Goal: Information Seeking & Learning: Learn about a topic

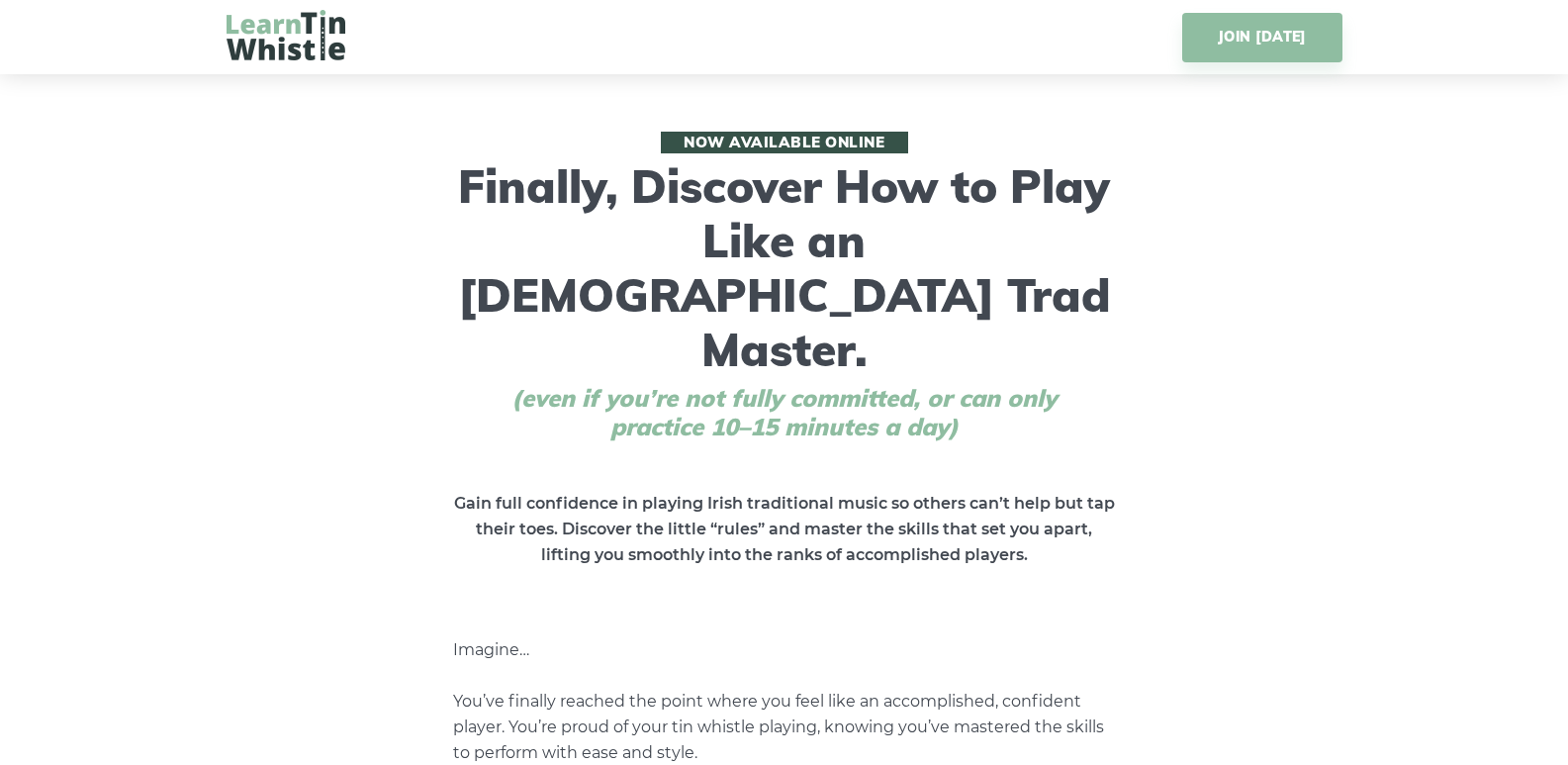
drag, startPoint x: 1432, startPoint y: 579, endPoint x: 1559, endPoint y: 88, distance: 507.2
click at [310, 46] on img at bounding box center [286, 35] width 118 height 51
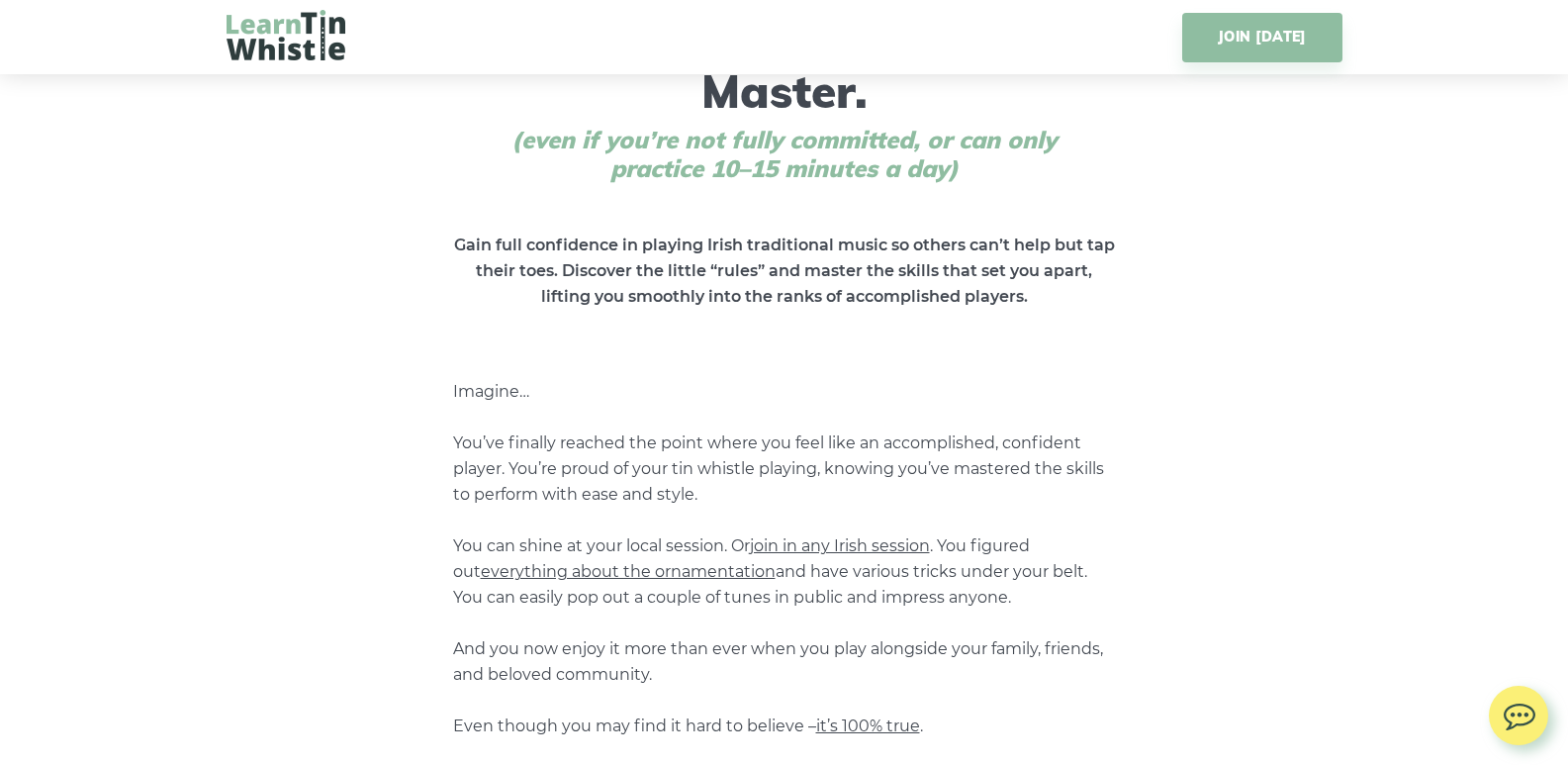
scroll to position [594, 0]
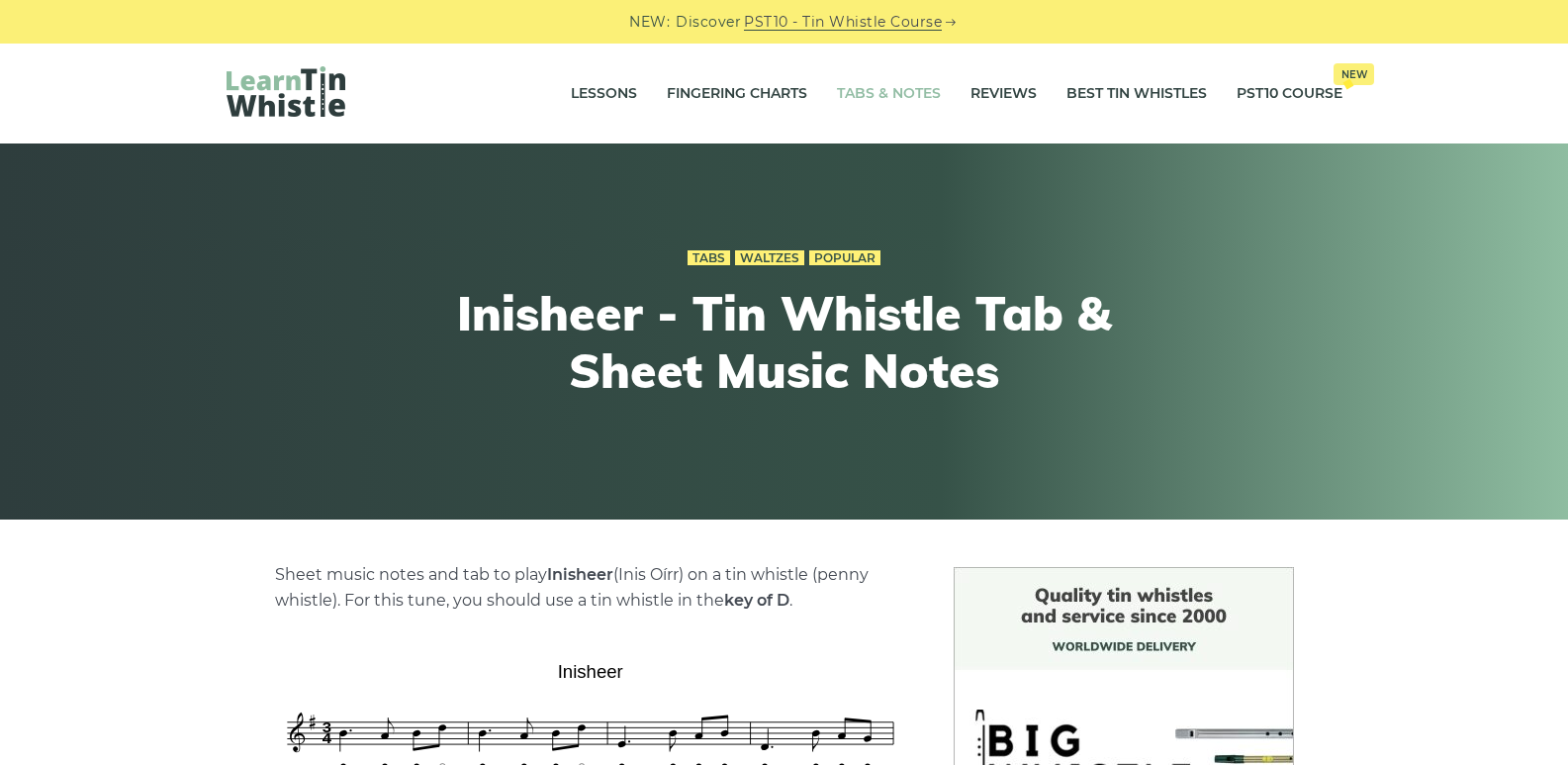
click at [917, 82] on link "Tabs & Notes" at bounding box center [888, 95] width 103 height 50
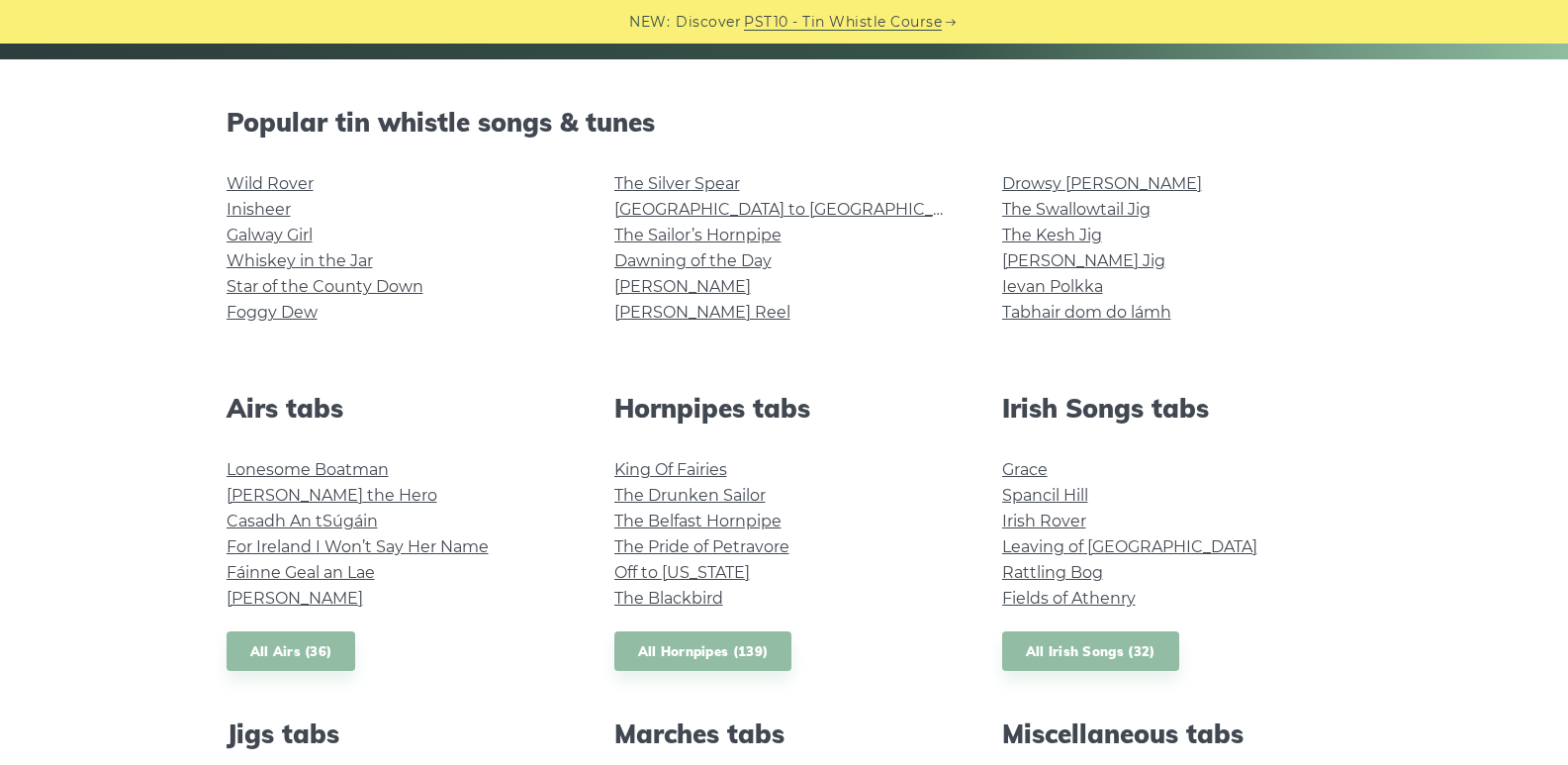
scroll to position [494, 0]
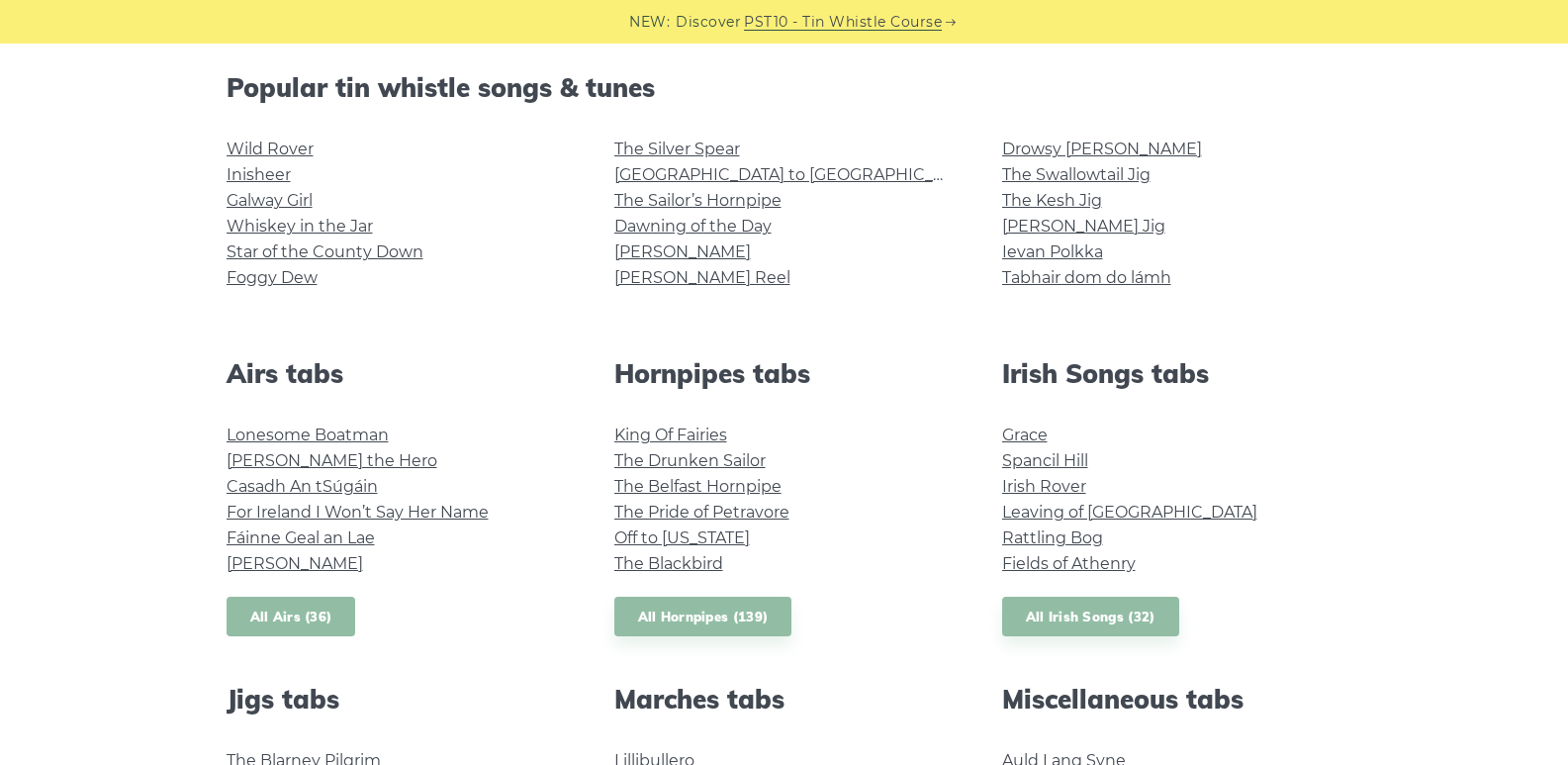
click at [300, 620] on link "All Airs (36)" at bounding box center [292, 617] width 129 height 41
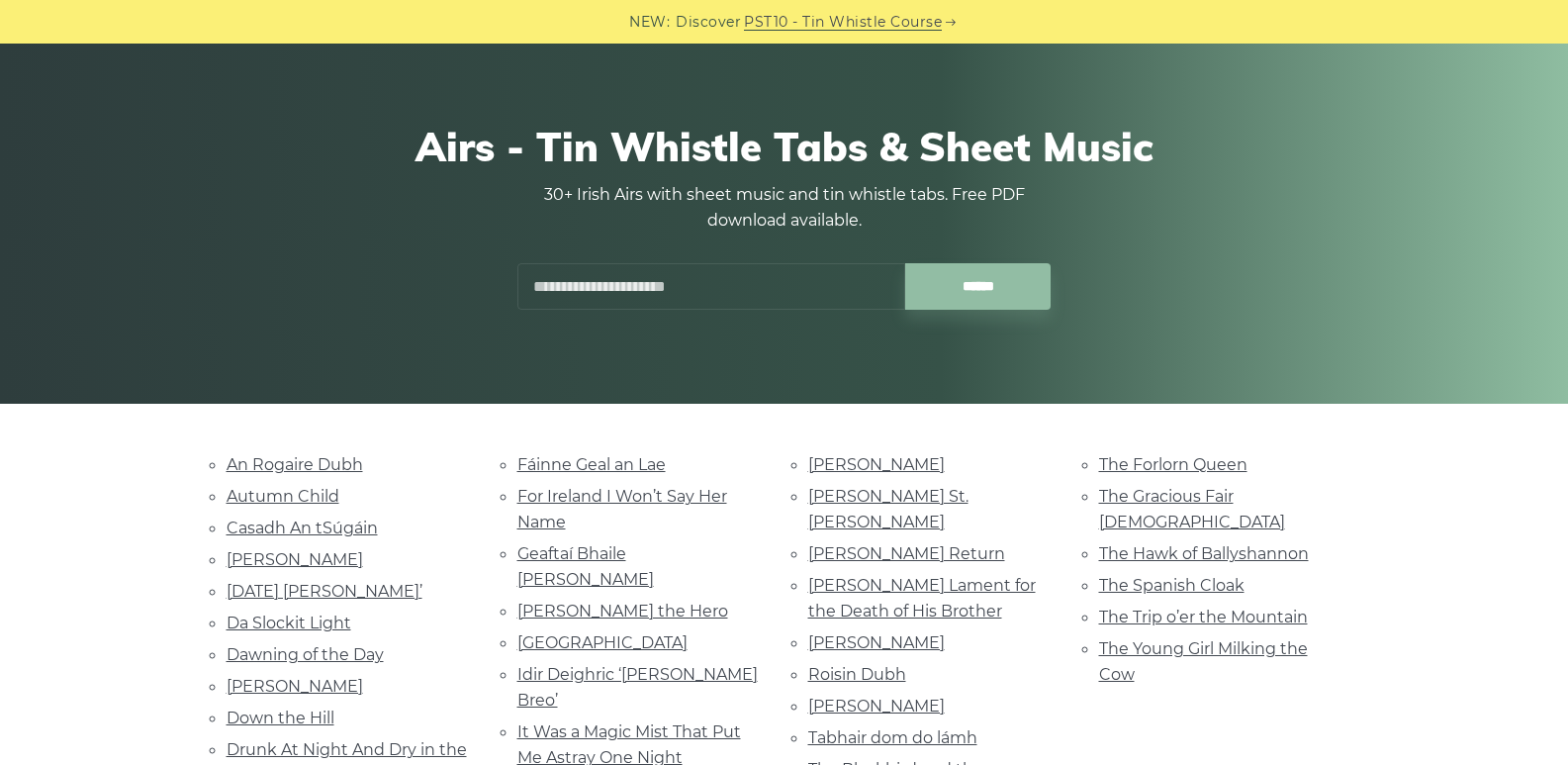
scroll to position [98, 0]
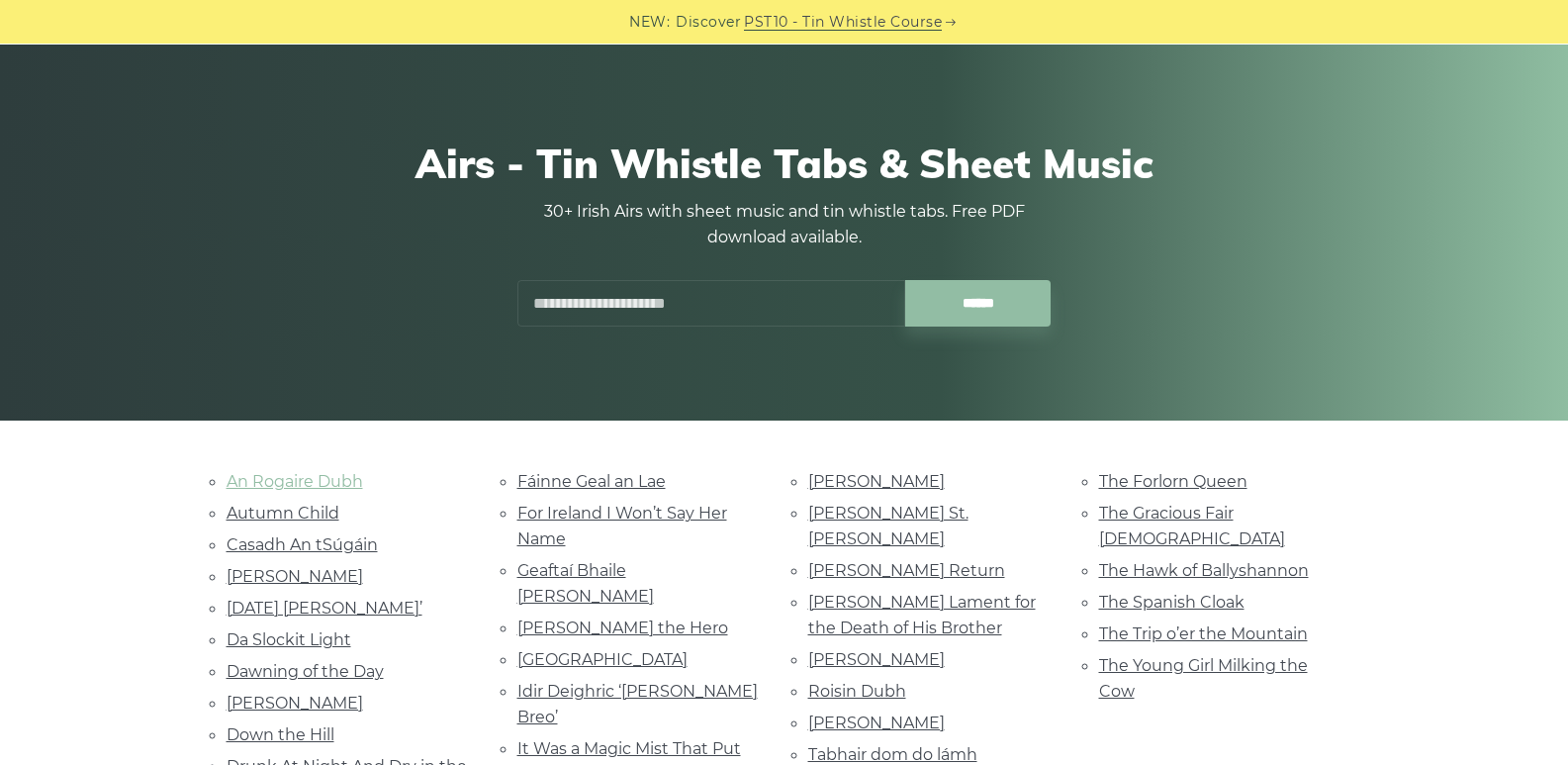
click at [319, 481] on link "An Rogaire Dubh" at bounding box center [294, 480] width 136 height 19
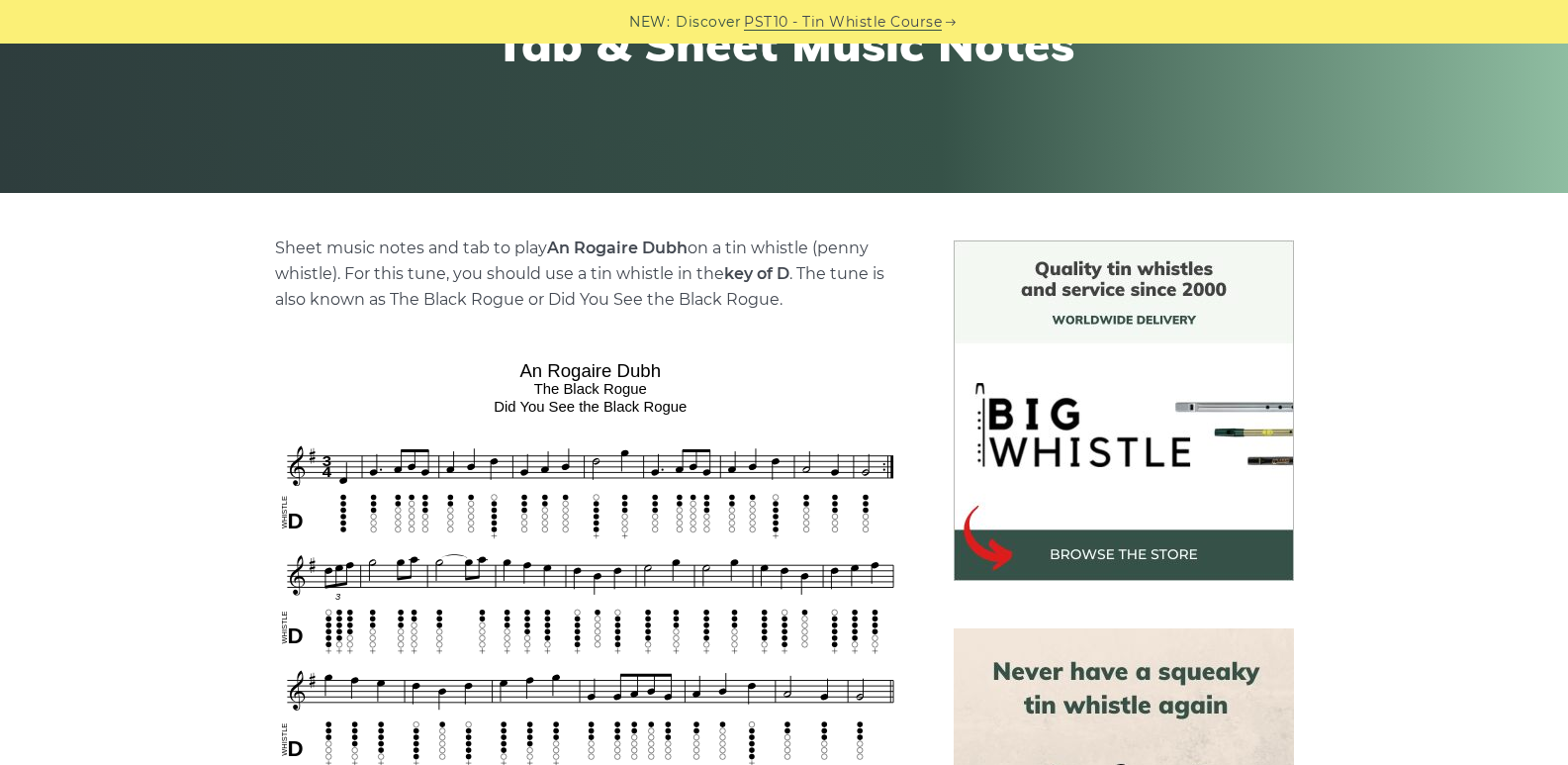
scroll to position [396, 0]
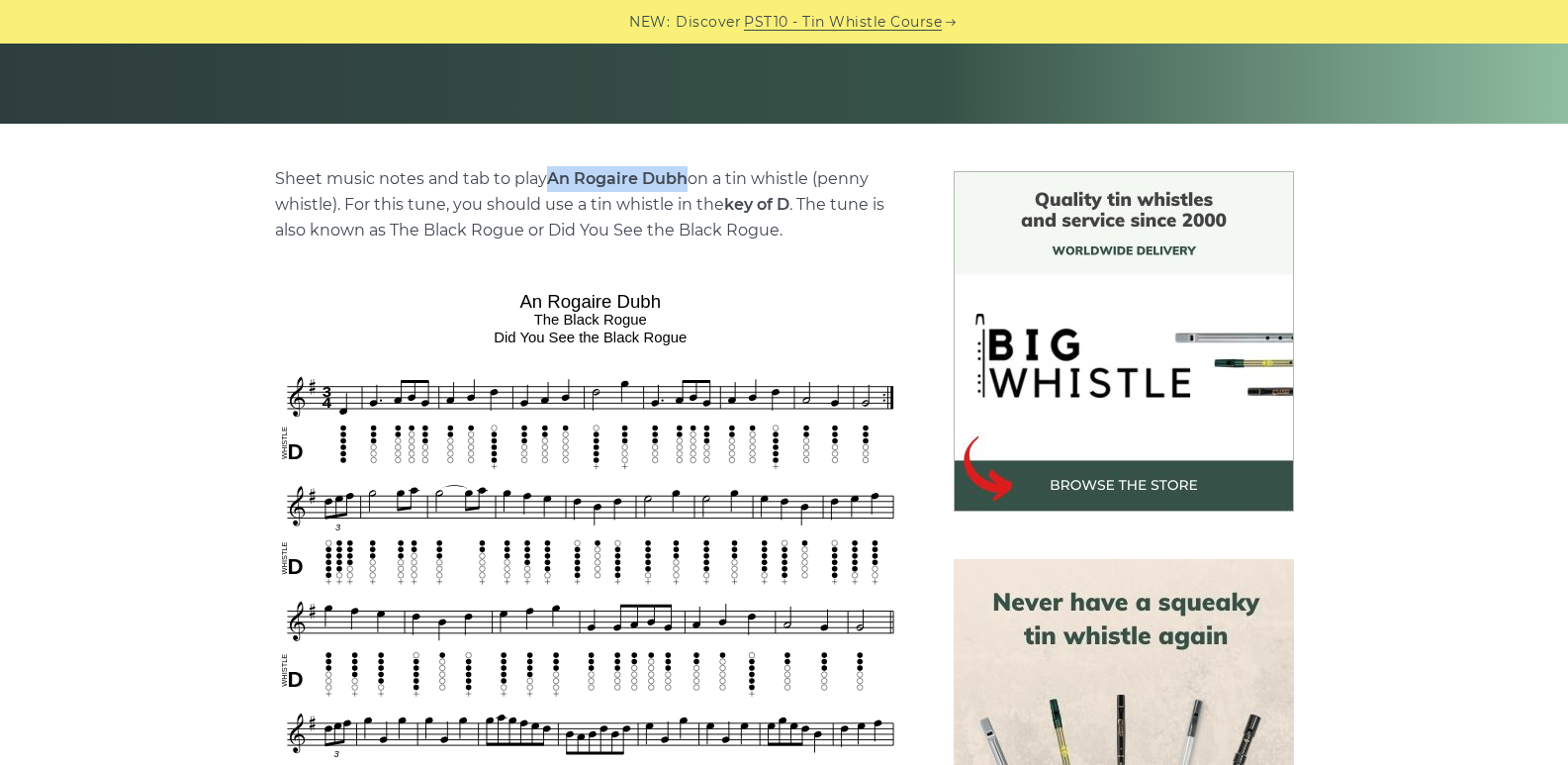
drag, startPoint x: 548, startPoint y: 172, endPoint x: 685, endPoint y: 174, distance: 137.0
click at [685, 174] on strong "An Rogaire Dubh" at bounding box center [617, 178] width 140 height 19
copy strong "An Rogaire Dubh"
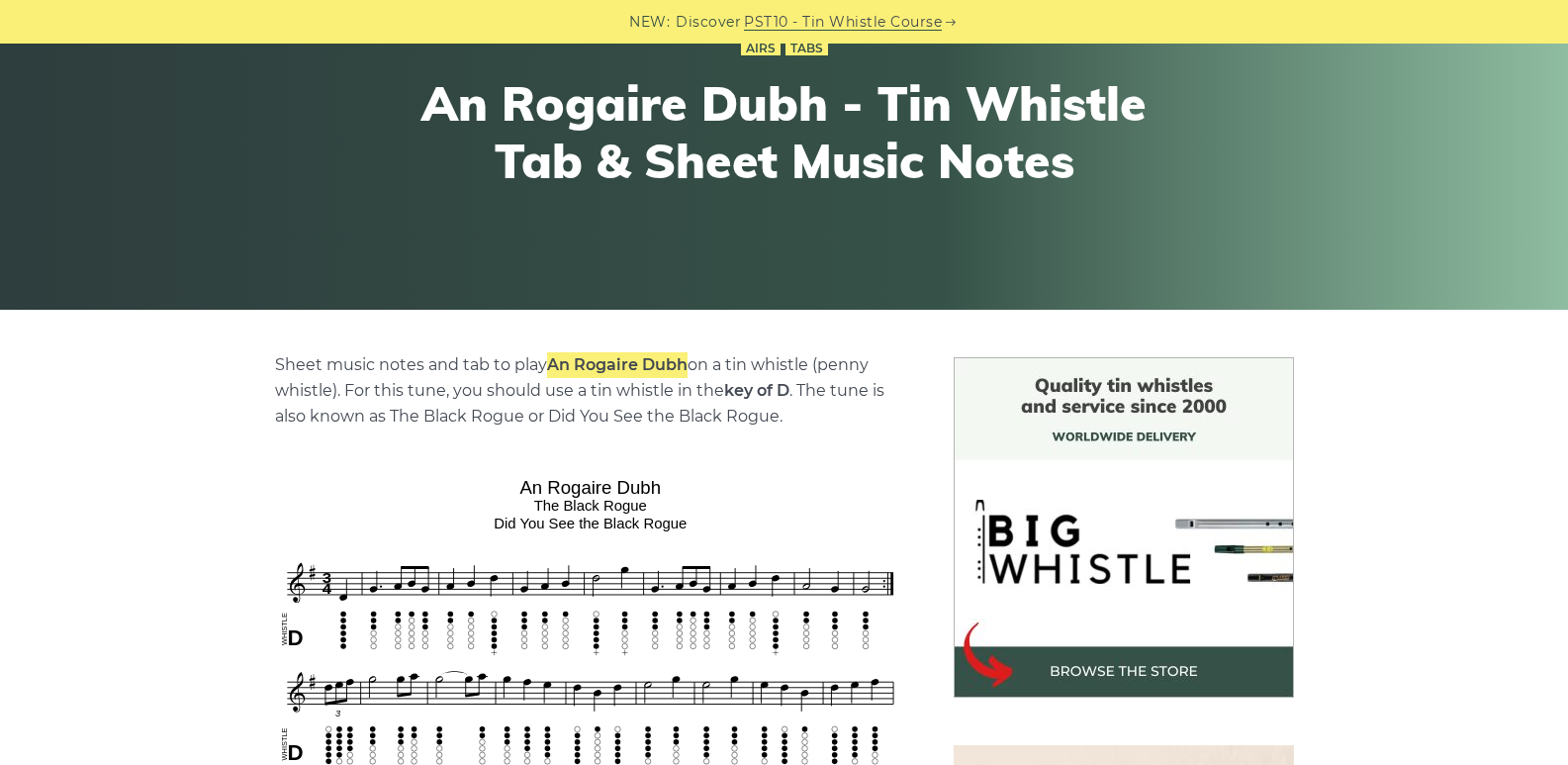
scroll to position [198, 0]
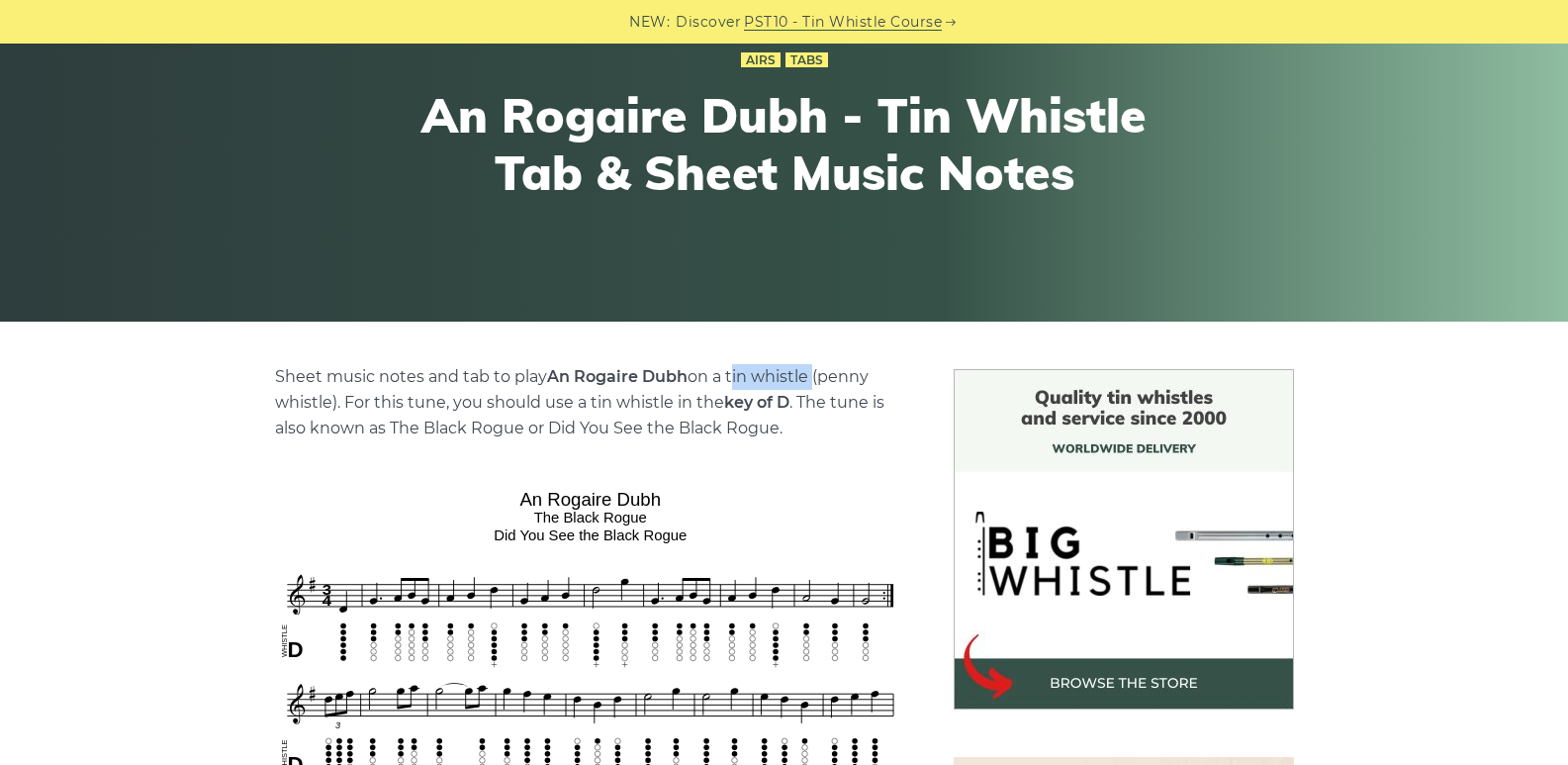
drag, startPoint x: 732, startPoint y: 373, endPoint x: 809, endPoint y: 381, distance: 77.4
click at [809, 381] on p "Sheet music notes and tab to play An Rogaire Dubh on a tin whistle (penny whist…" at bounding box center [590, 403] width 631 height 78
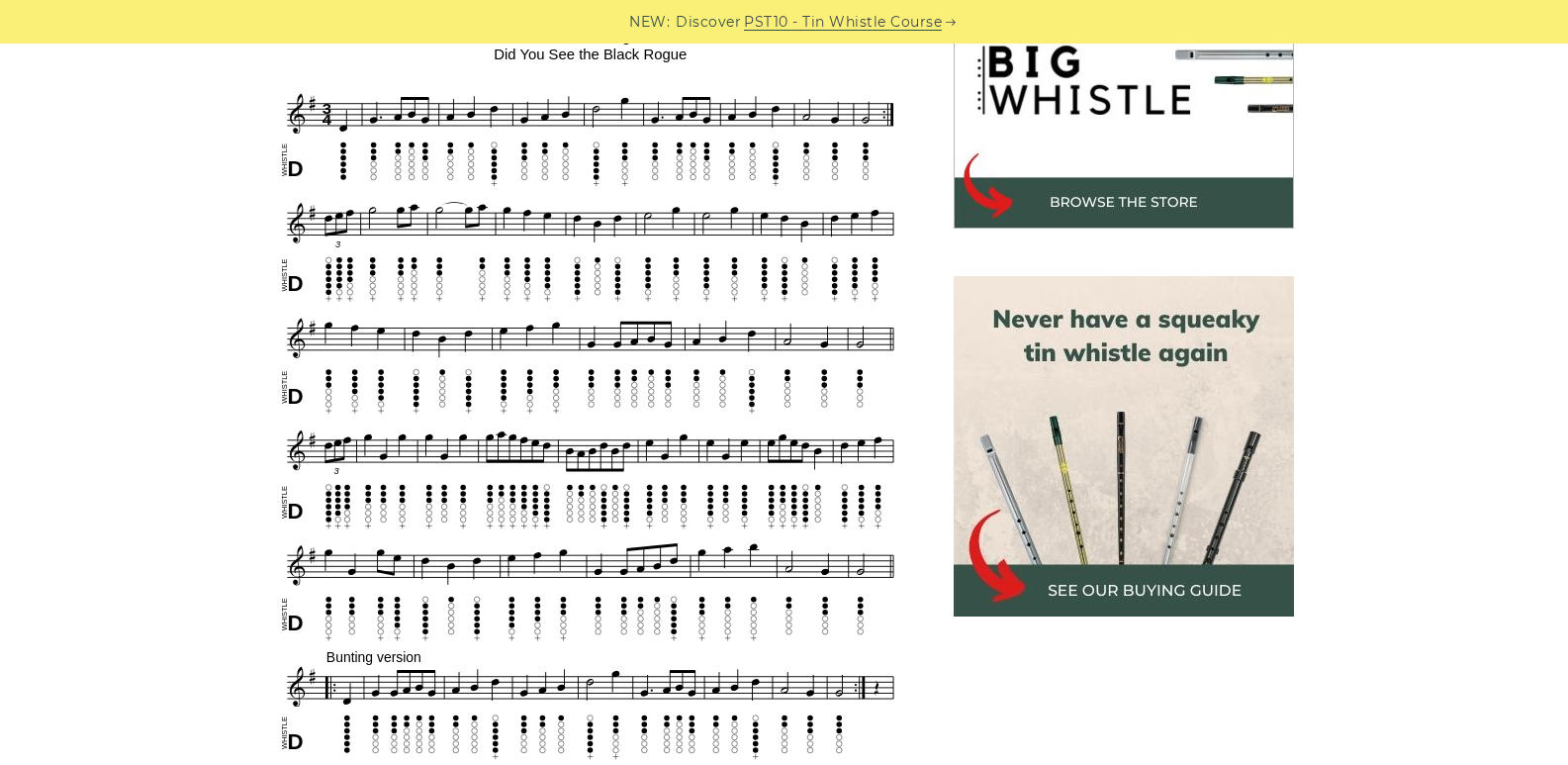
scroll to position [396, 0]
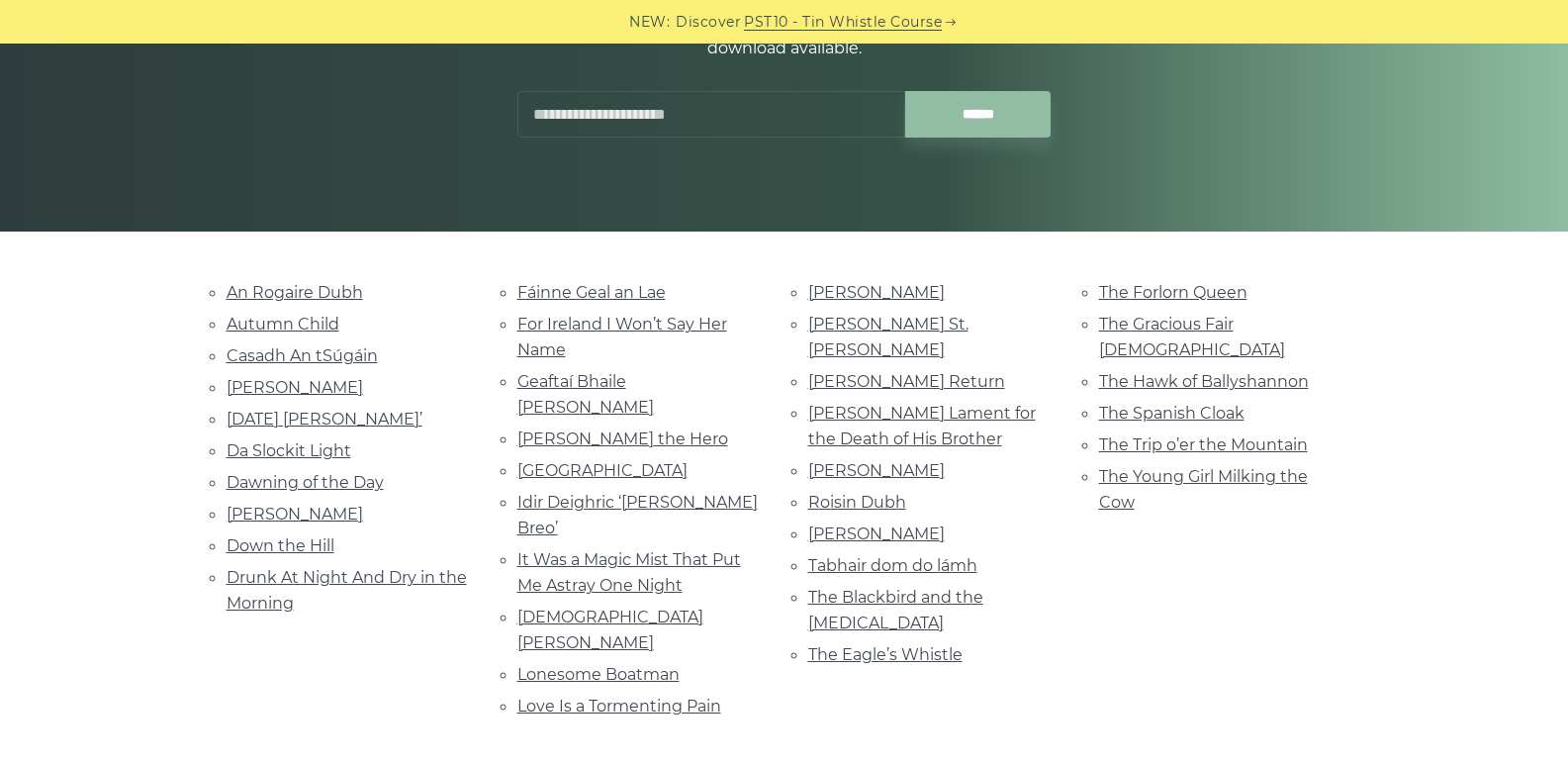
scroll to position [296, 0]
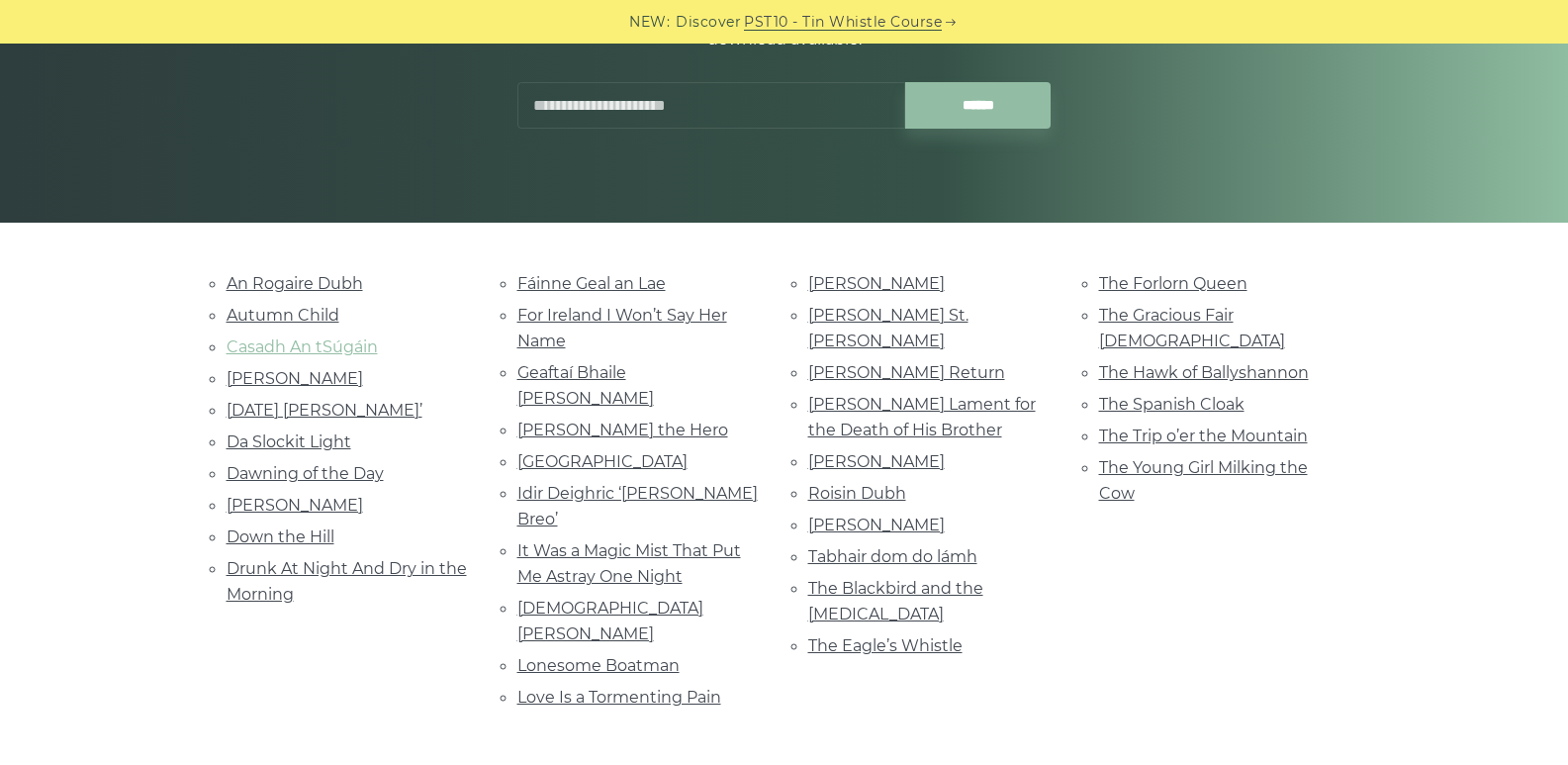
click at [313, 355] on link "Casadh An tSúgáin" at bounding box center [302, 346] width 151 height 19
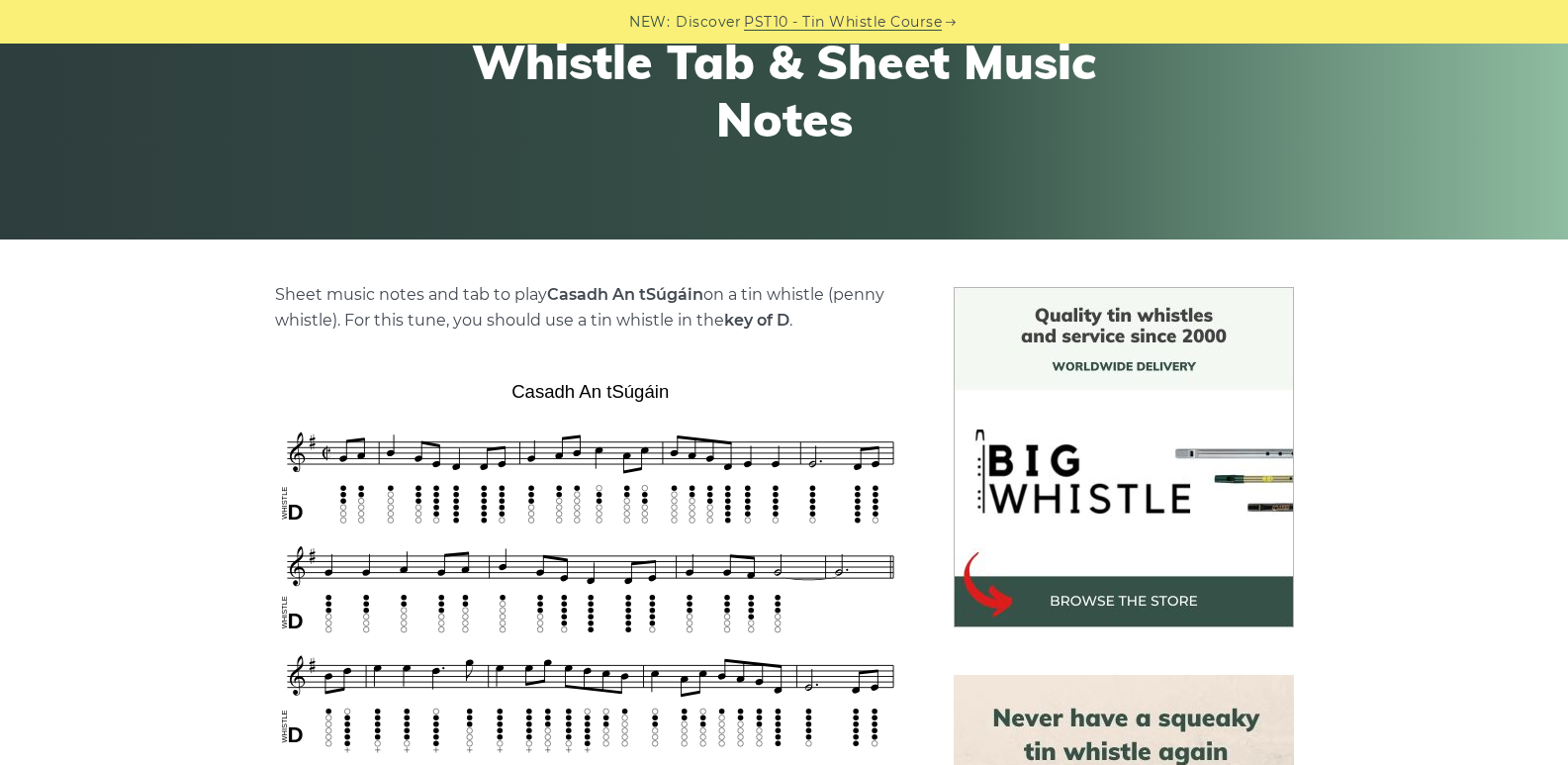
scroll to position [296, 0]
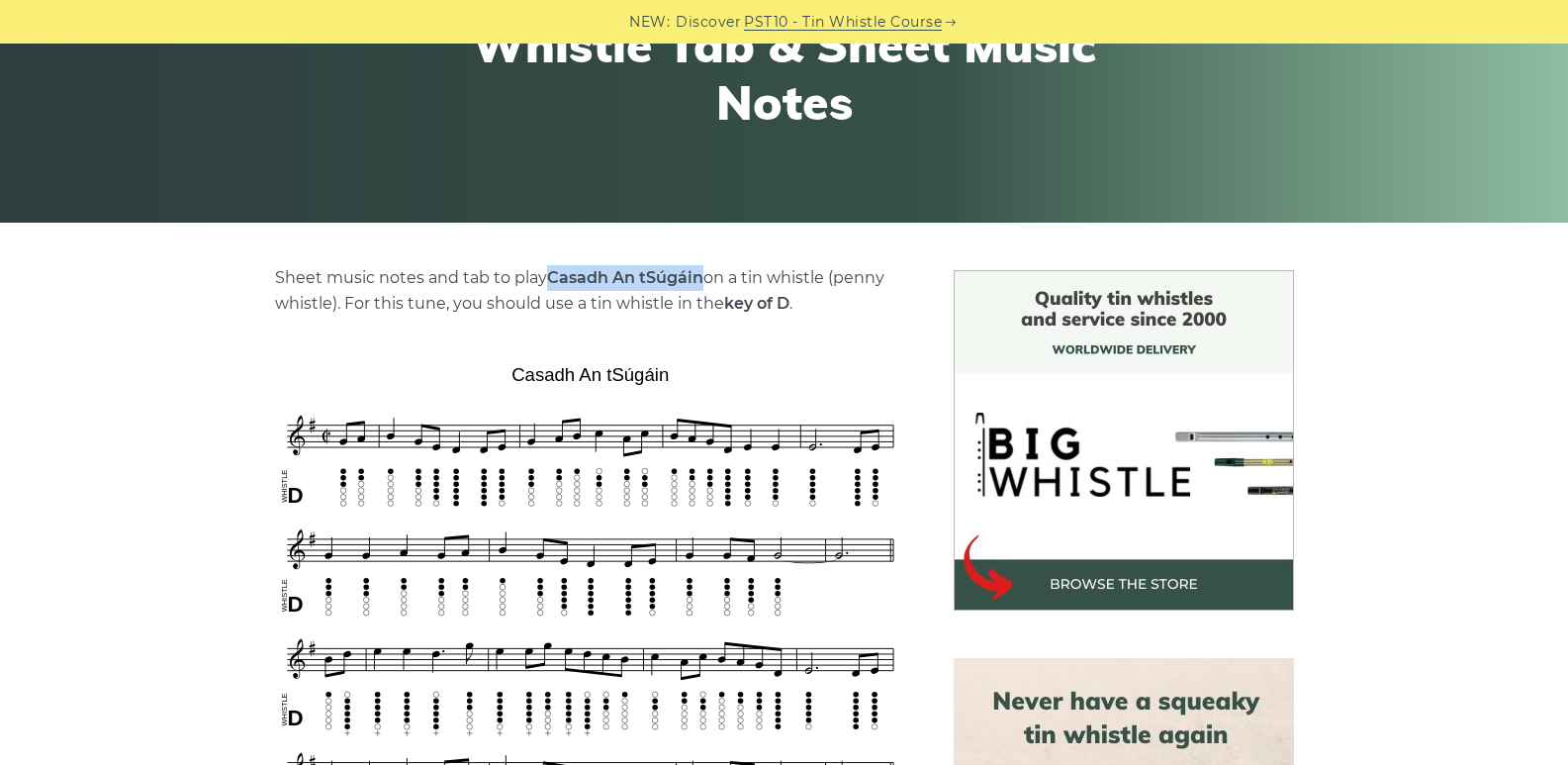
drag, startPoint x: 555, startPoint y: 278, endPoint x: 698, endPoint y: 277, distance: 143.0
click at [698, 277] on strong "Casadh An tSúgáin" at bounding box center [625, 277] width 156 height 19
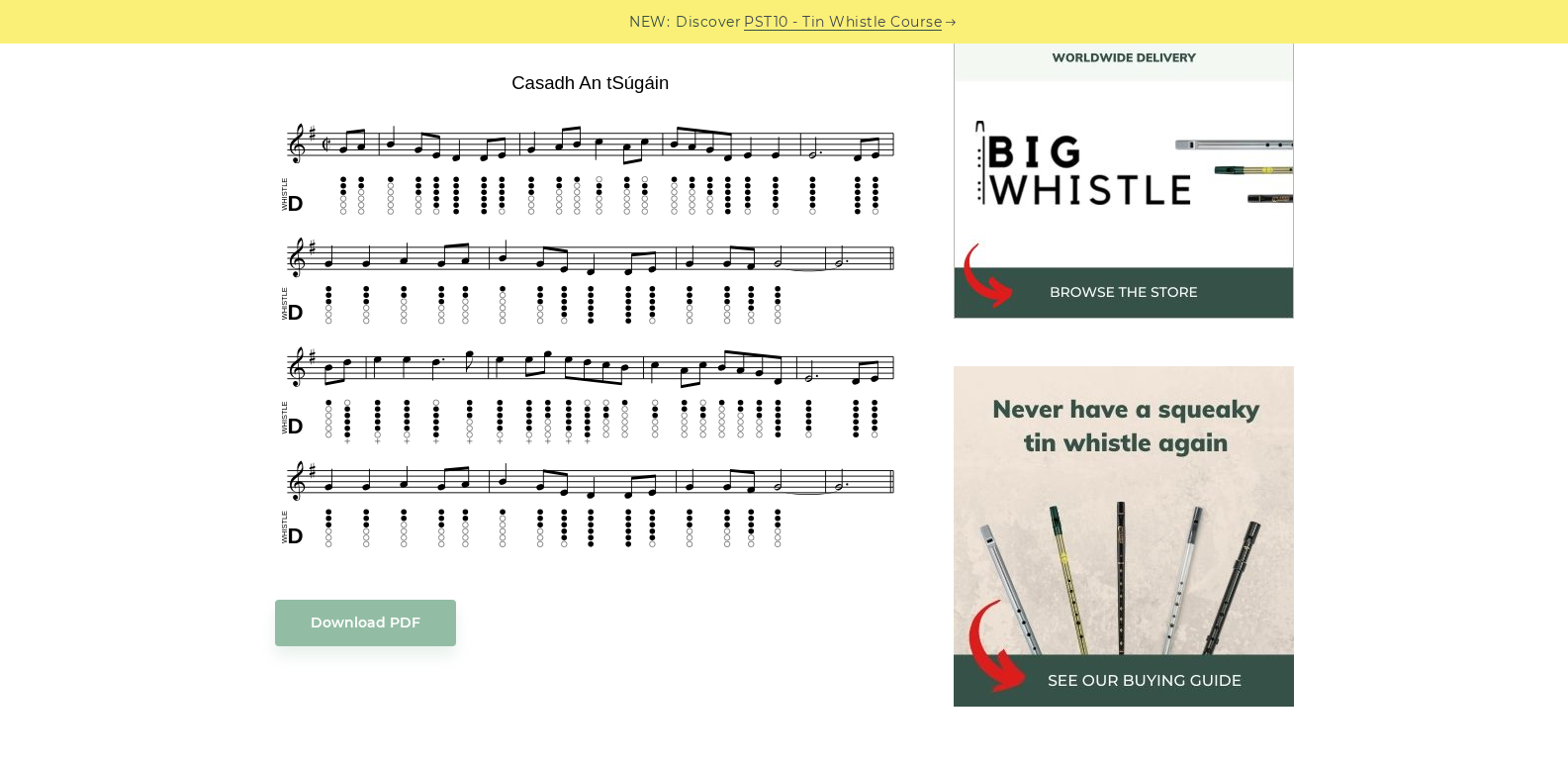
scroll to position [594, 0]
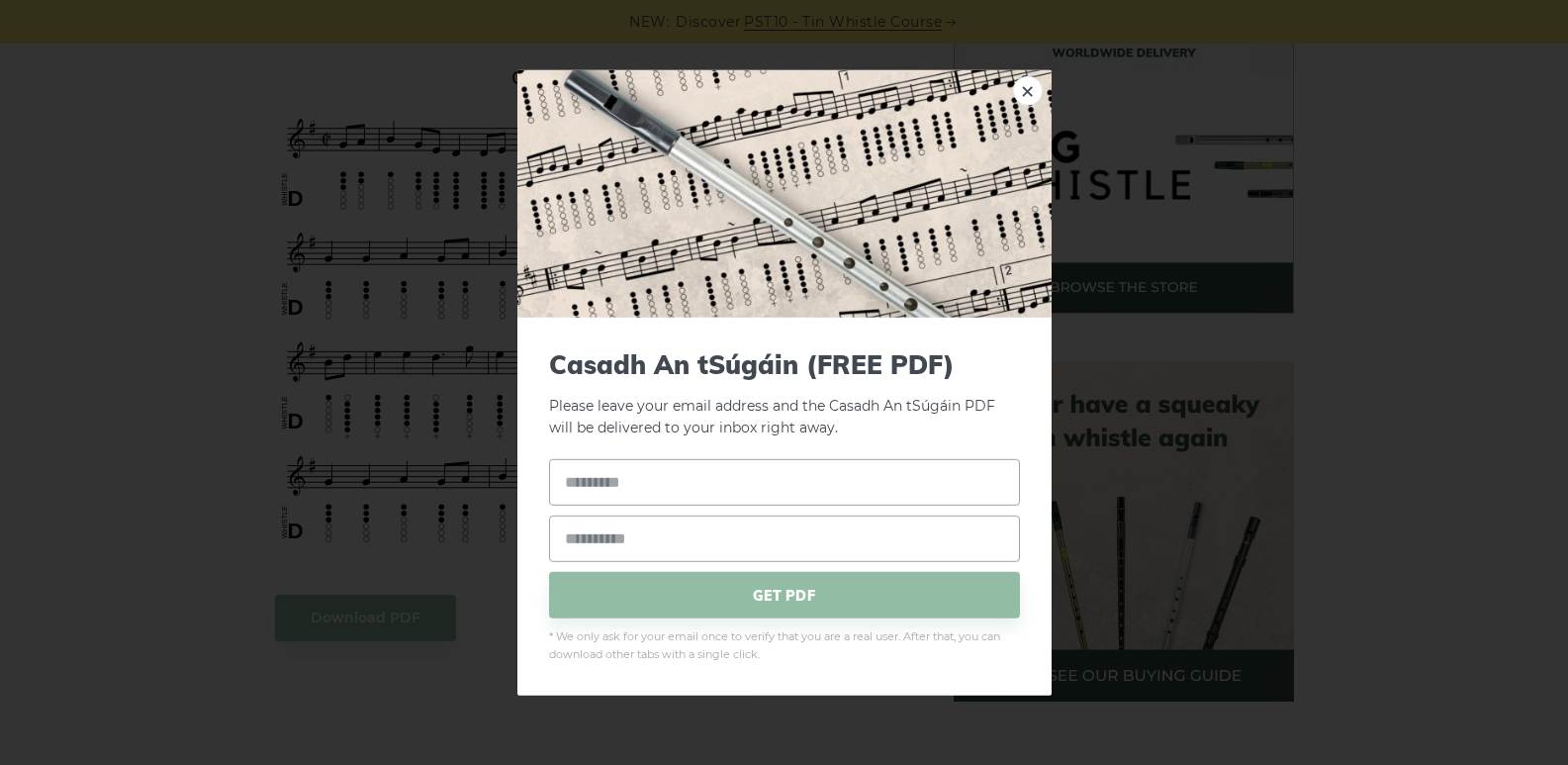
click at [452, 316] on div "× Casadh An tSúgáin (FREE PDF) Please leave your email address and the Casadh A…" at bounding box center [784, 382] width 1568 height 765
click at [1024, 83] on link "×" at bounding box center [1028, 91] width 30 height 30
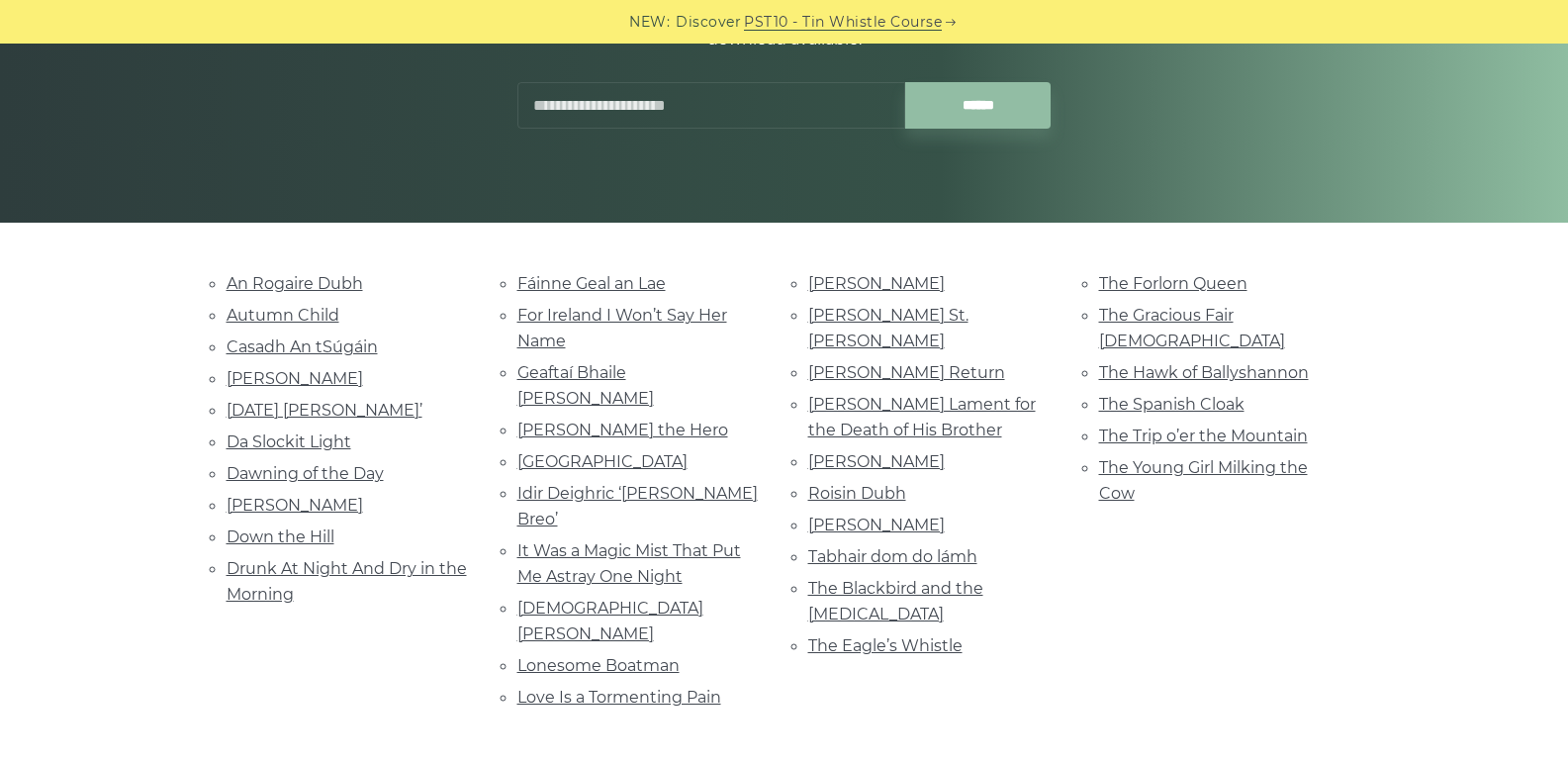
click at [301, 424] on ul "An Rogaire Dubh Autumn Child [GEOGRAPHIC_DATA] [PERSON_NAME] [DATE] [PERSON_NAM…" at bounding box center [348, 438] width 244 height 337
click at [332, 476] on link "Dawning of the Day" at bounding box center [305, 473] width 157 height 19
